Goal: Transaction & Acquisition: Purchase product/service

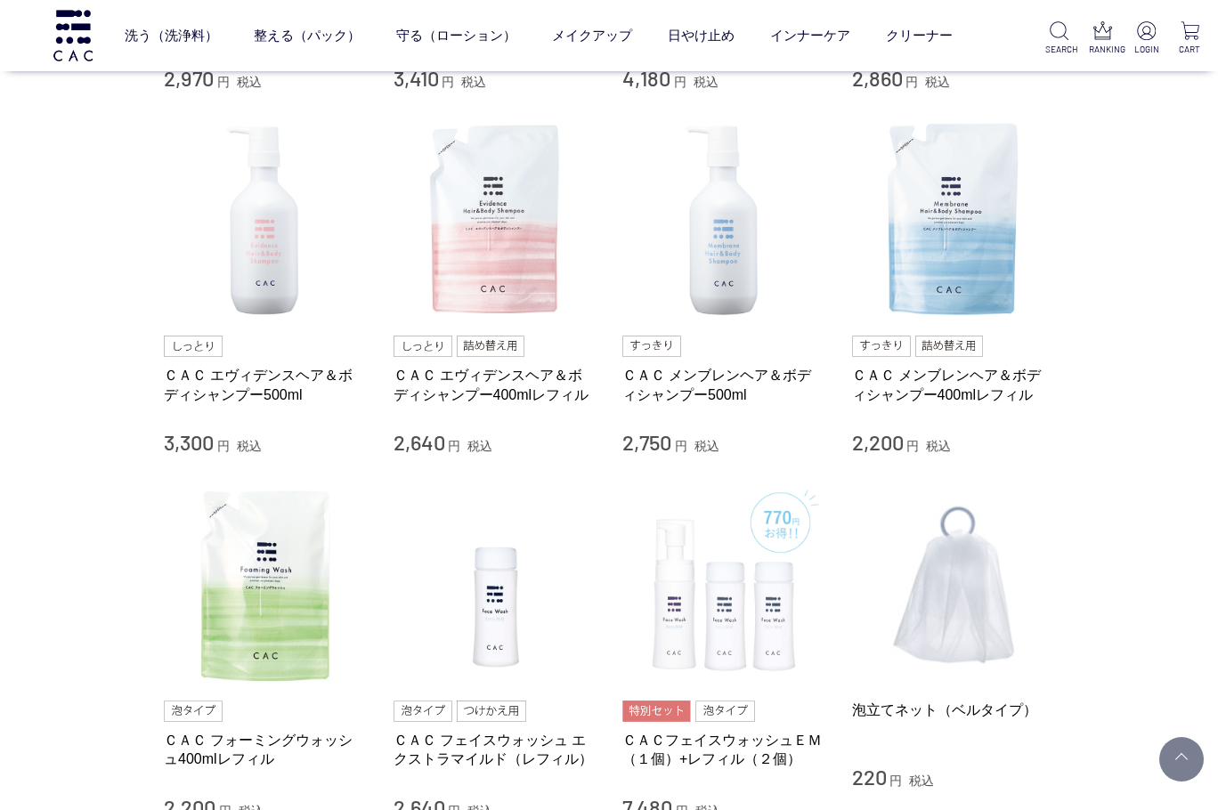
scroll to position [979, 0]
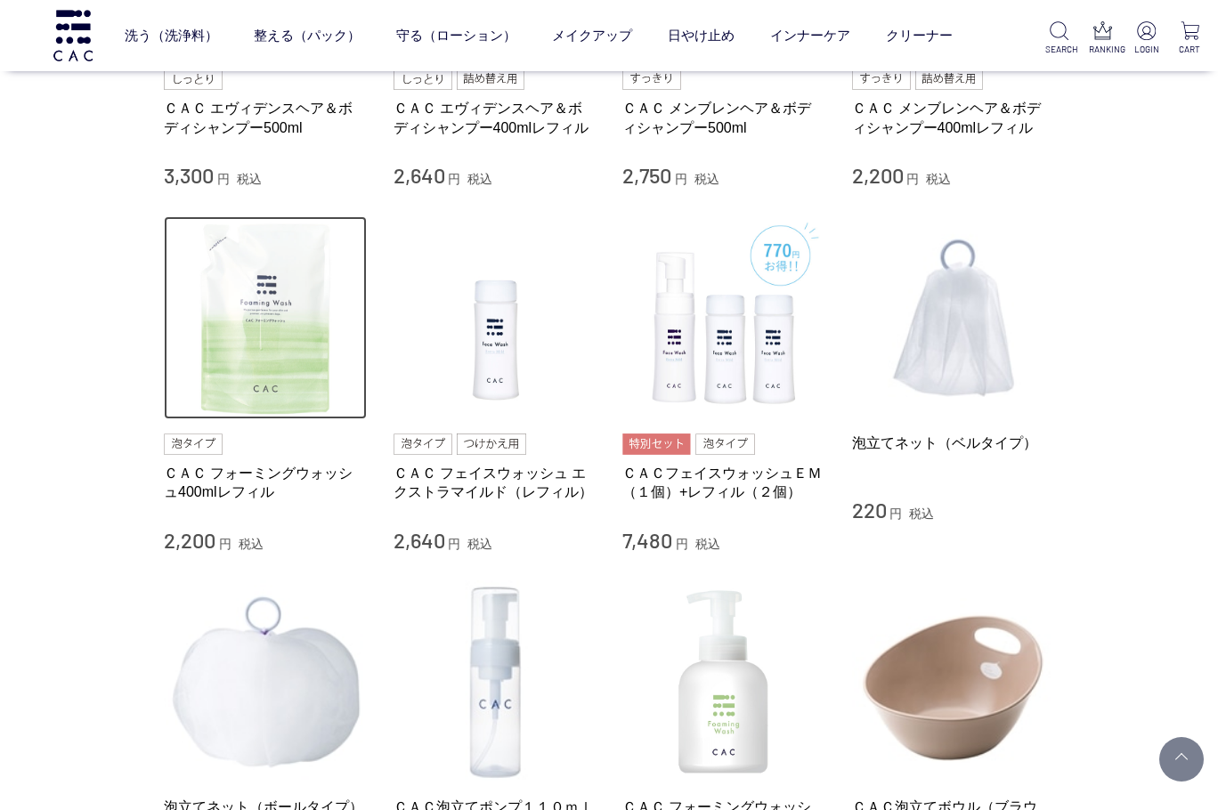
click at [290, 337] on img at bounding box center [265, 317] width 203 height 203
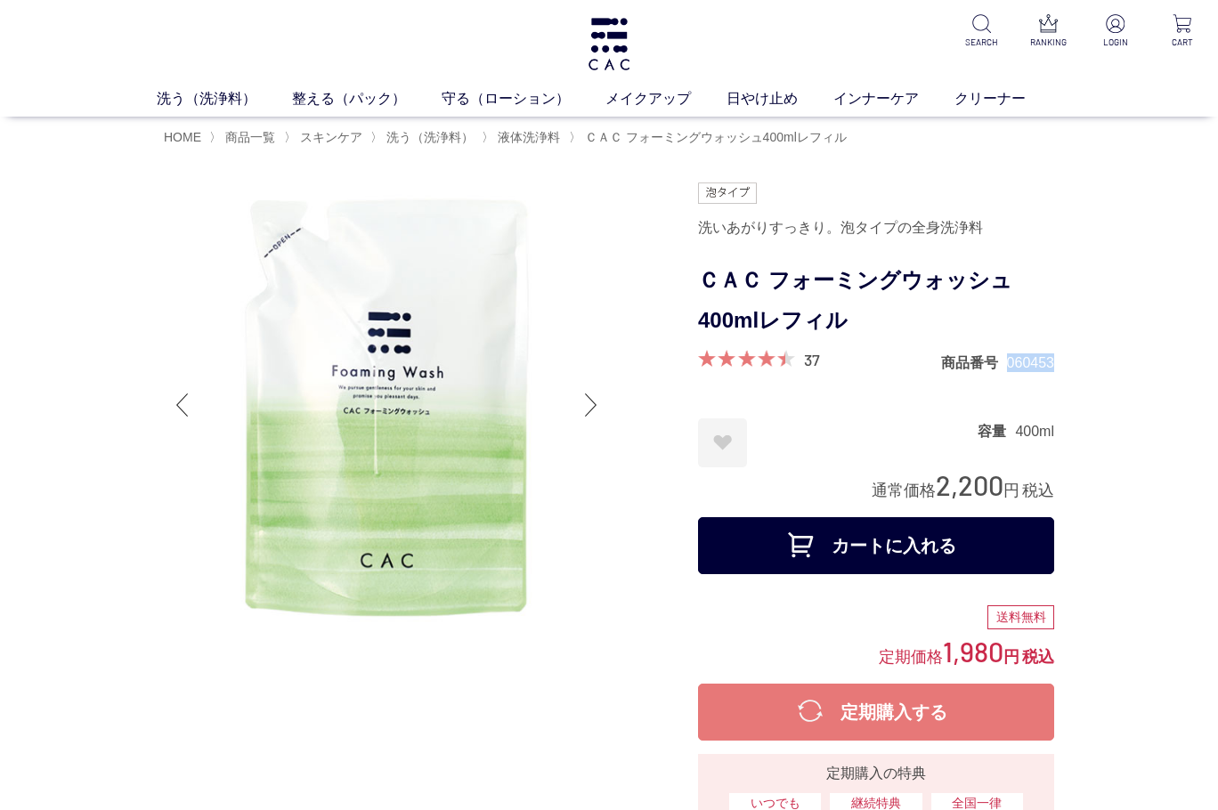
drag, startPoint x: 1008, startPoint y: 364, endPoint x: 1056, endPoint y: 365, distance: 48.1
drag, startPoint x: 938, startPoint y: 365, endPoint x: 1053, endPoint y: 363, distance: 114.8
click at [1053, 363] on div "37 商品番号 060453" at bounding box center [876, 361] width 356 height 22
copy dl "商品番号 060453"
